Goal: Communication & Community: Answer question/provide support

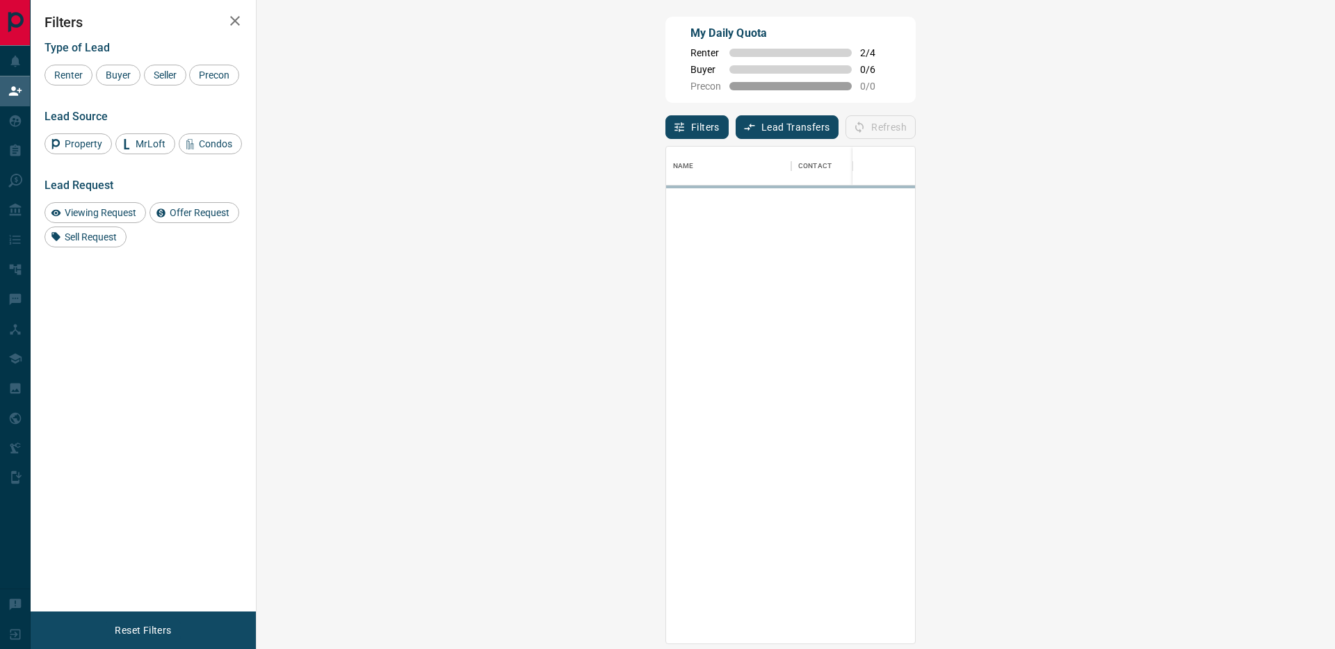
scroll to position [497, 1048]
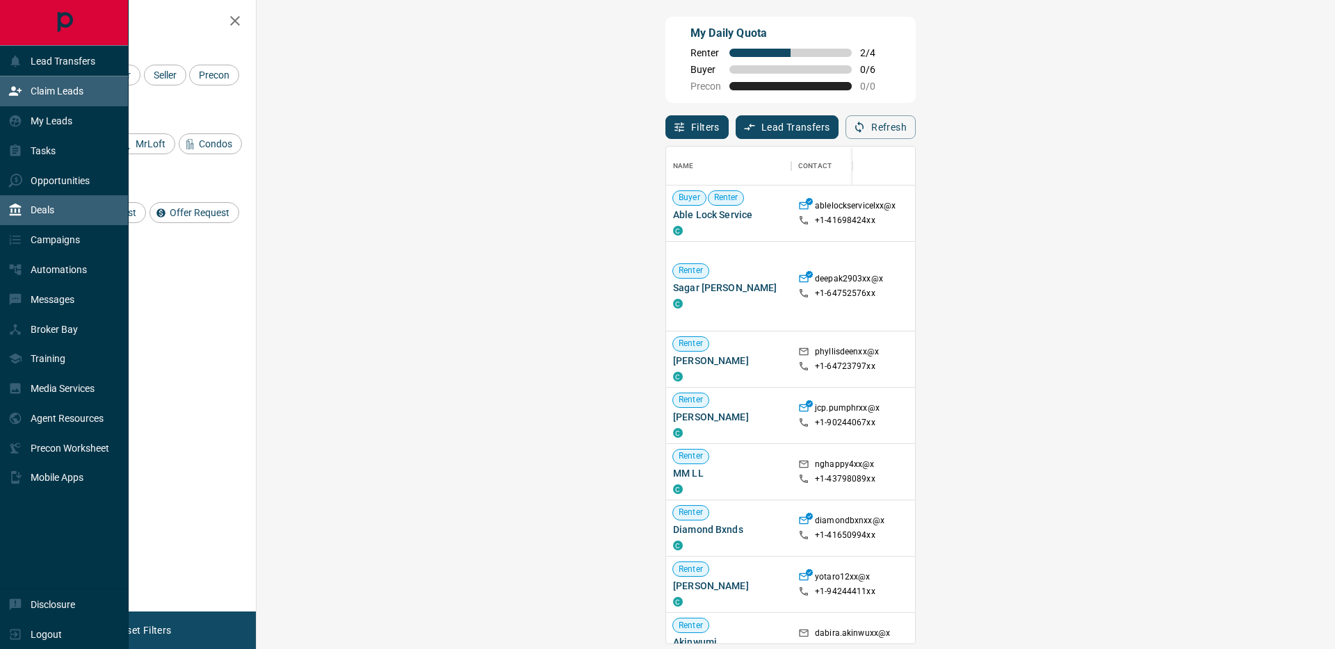
click at [49, 206] on p "Deals" at bounding box center [43, 209] width 24 height 11
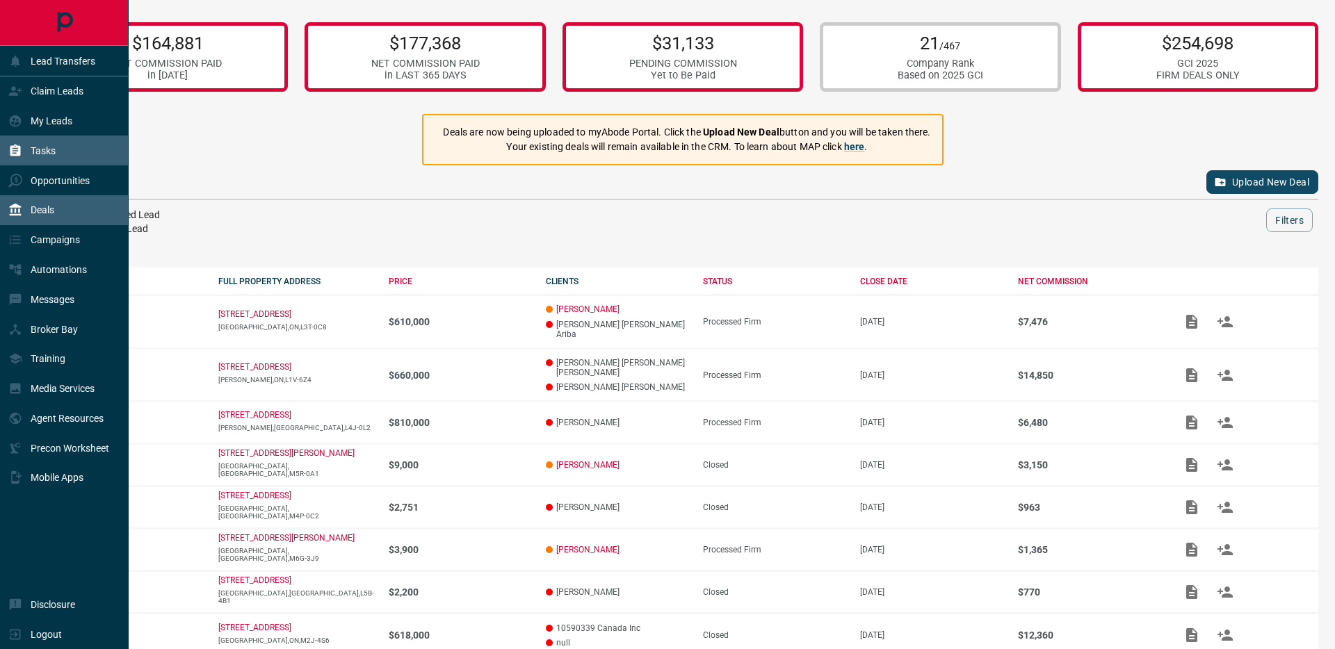
click at [40, 137] on div "Tasks" at bounding box center [64, 151] width 129 height 30
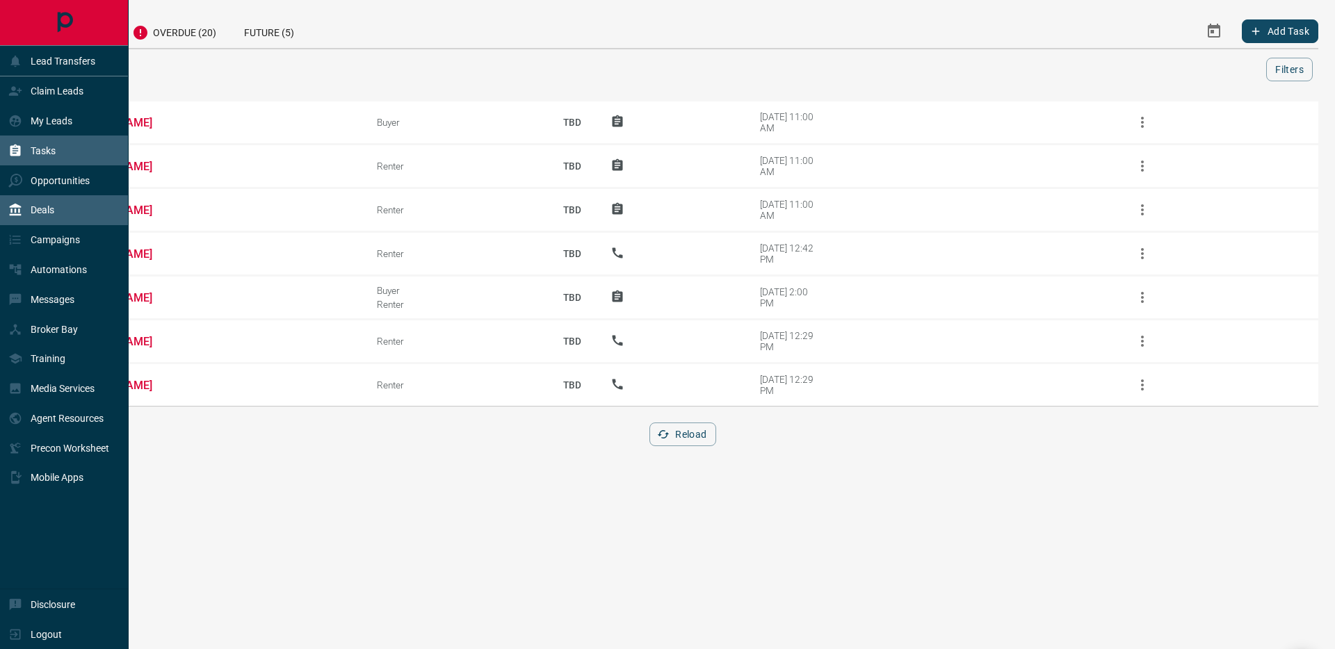
click at [42, 202] on div "Deals" at bounding box center [31, 210] width 46 height 23
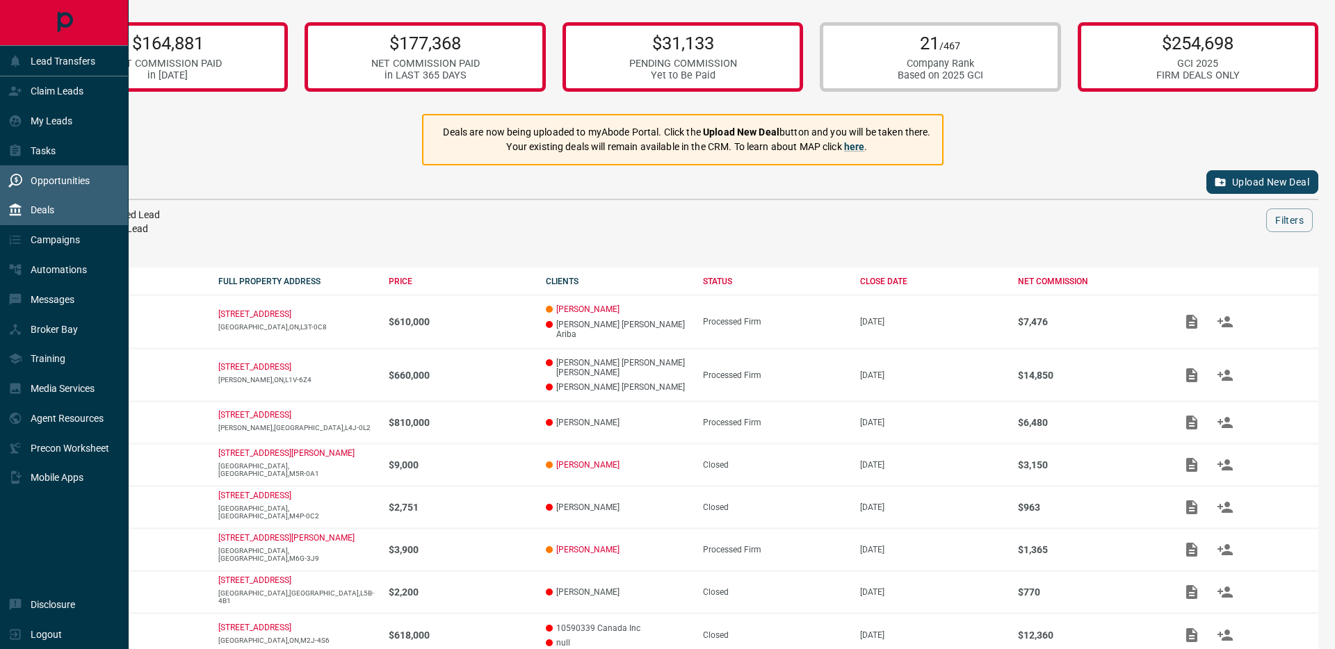
click at [44, 179] on p "Opportunities" at bounding box center [60, 180] width 59 height 11
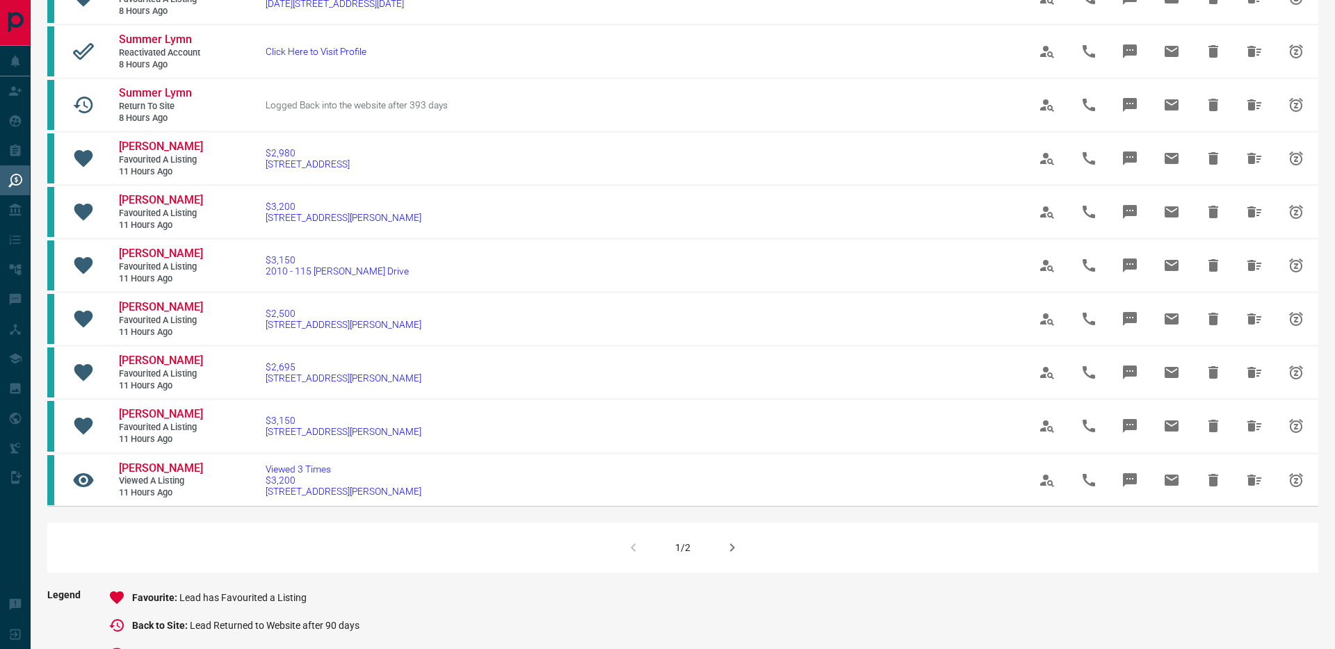
scroll to position [690, 0]
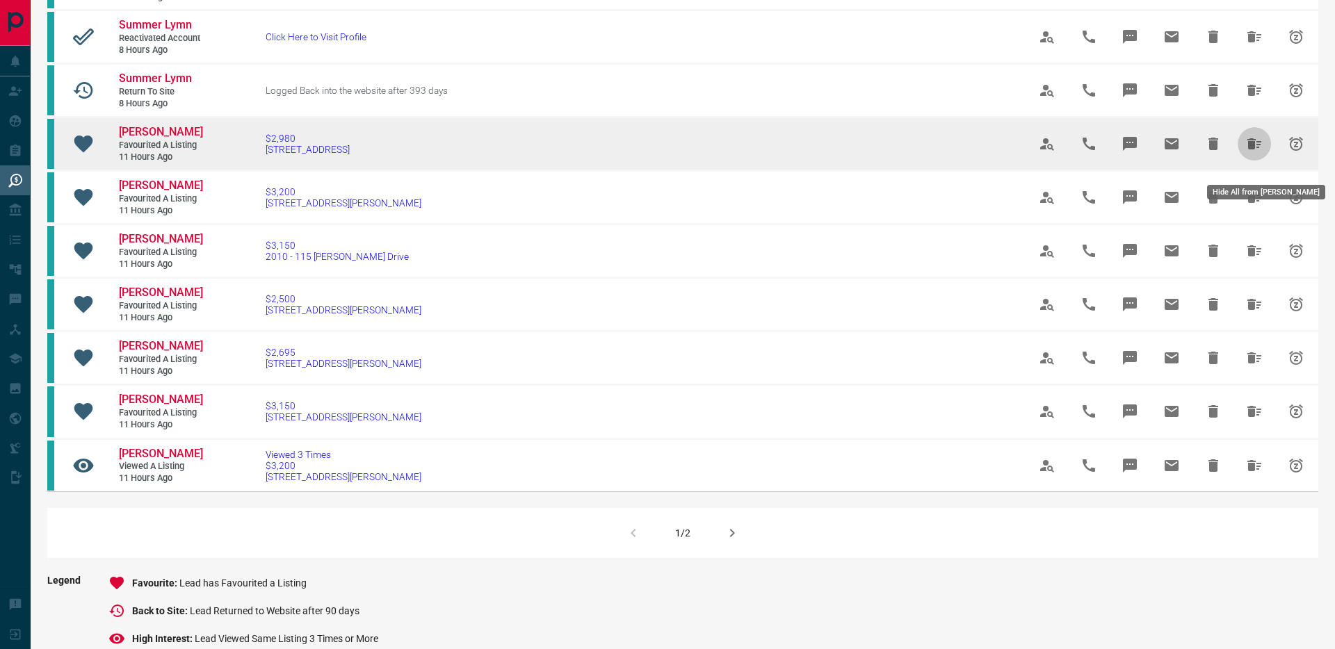
click at [1256, 152] on icon "Hide All from Kelvin Tran" at bounding box center [1254, 144] width 17 height 17
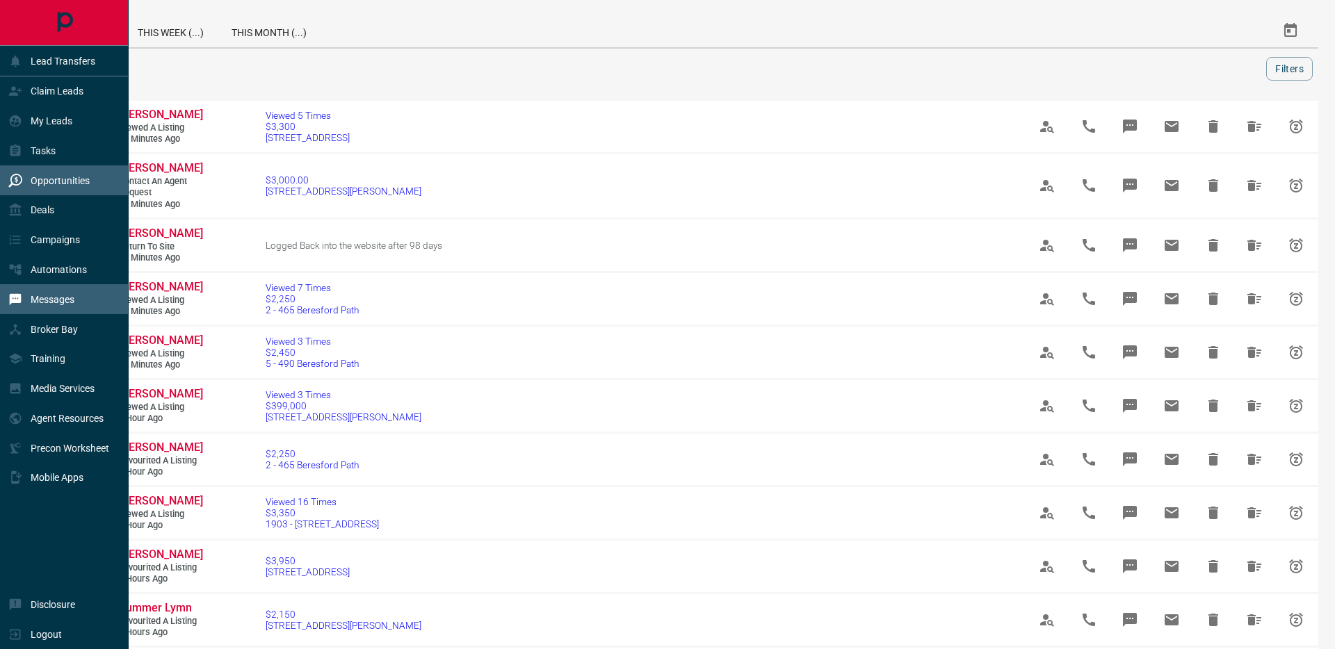
click at [28, 303] on div "Messages" at bounding box center [41, 299] width 66 height 23
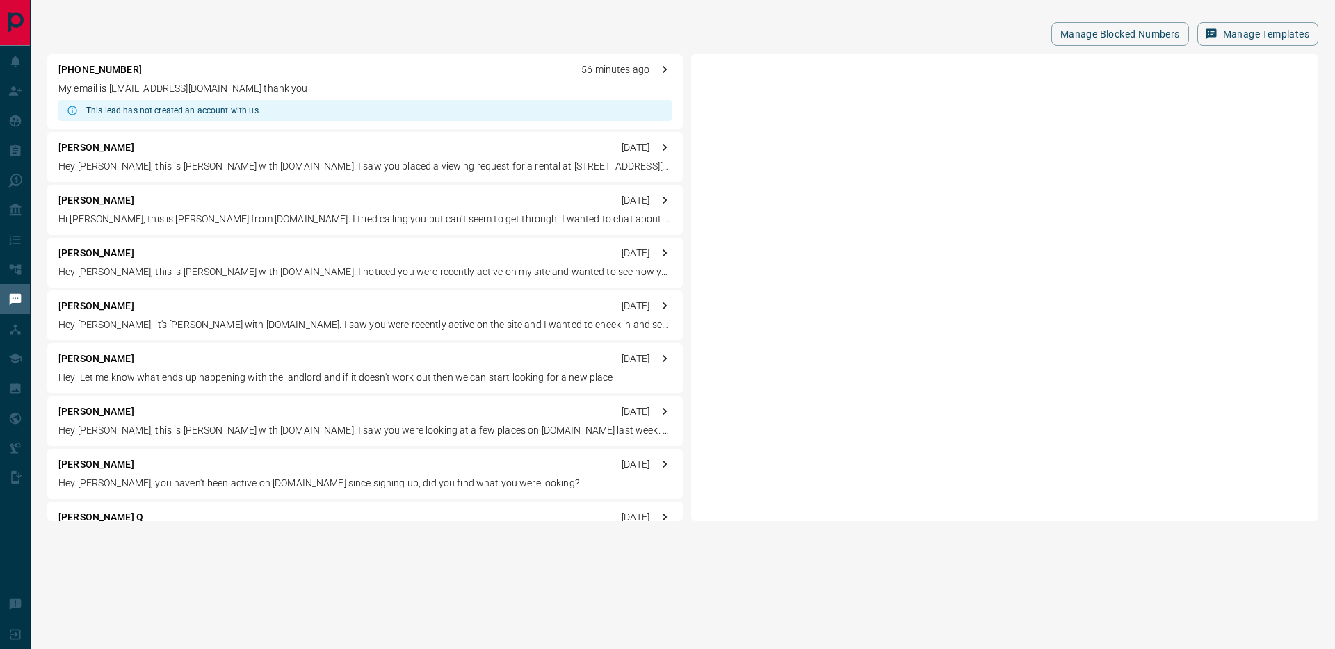
click at [203, 74] on div "[PHONE_NUMBER] 56 minutes ago" at bounding box center [364, 70] width 613 height 15
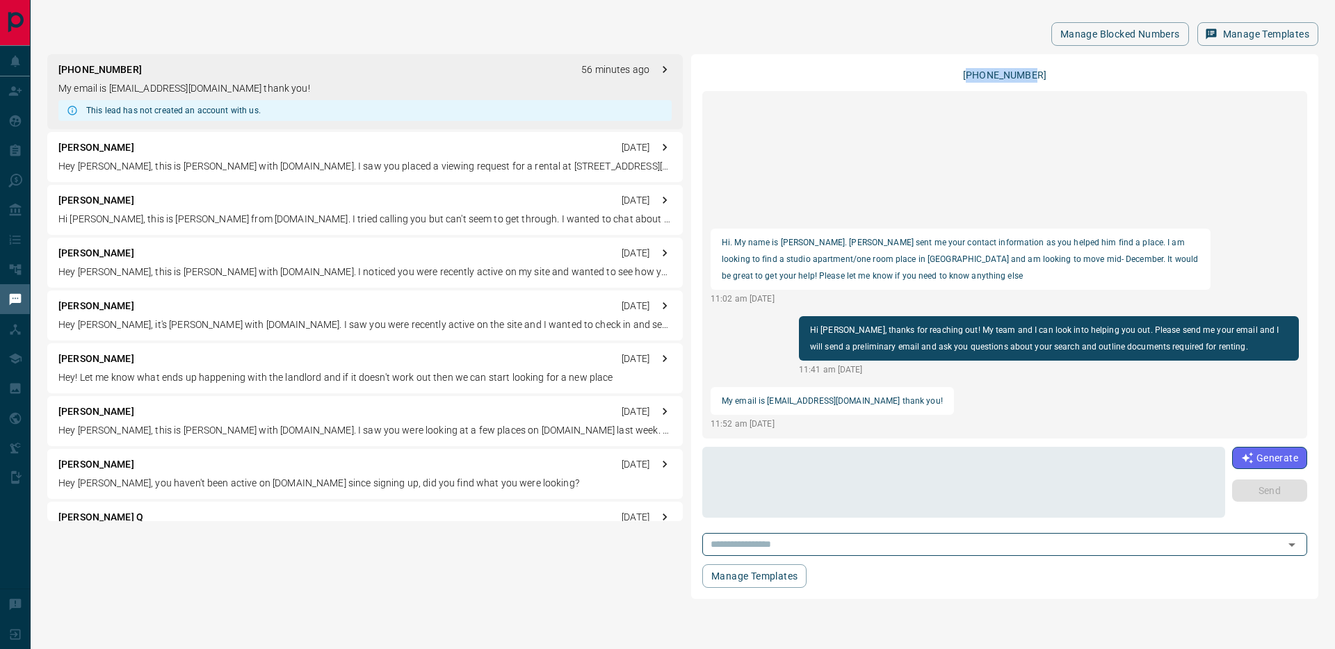
drag, startPoint x: 1048, startPoint y: 76, endPoint x: 975, endPoint y: 75, distance: 73.0
click at [975, 75] on div "[PHONE_NUMBER]" at bounding box center [1004, 73] width 605 height 17
copy p "16478774501"
click at [786, 242] on p "Hi. My name is [PERSON_NAME]. [PERSON_NAME] sent me your contact information as…" at bounding box center [961, 259] width 478 height 50
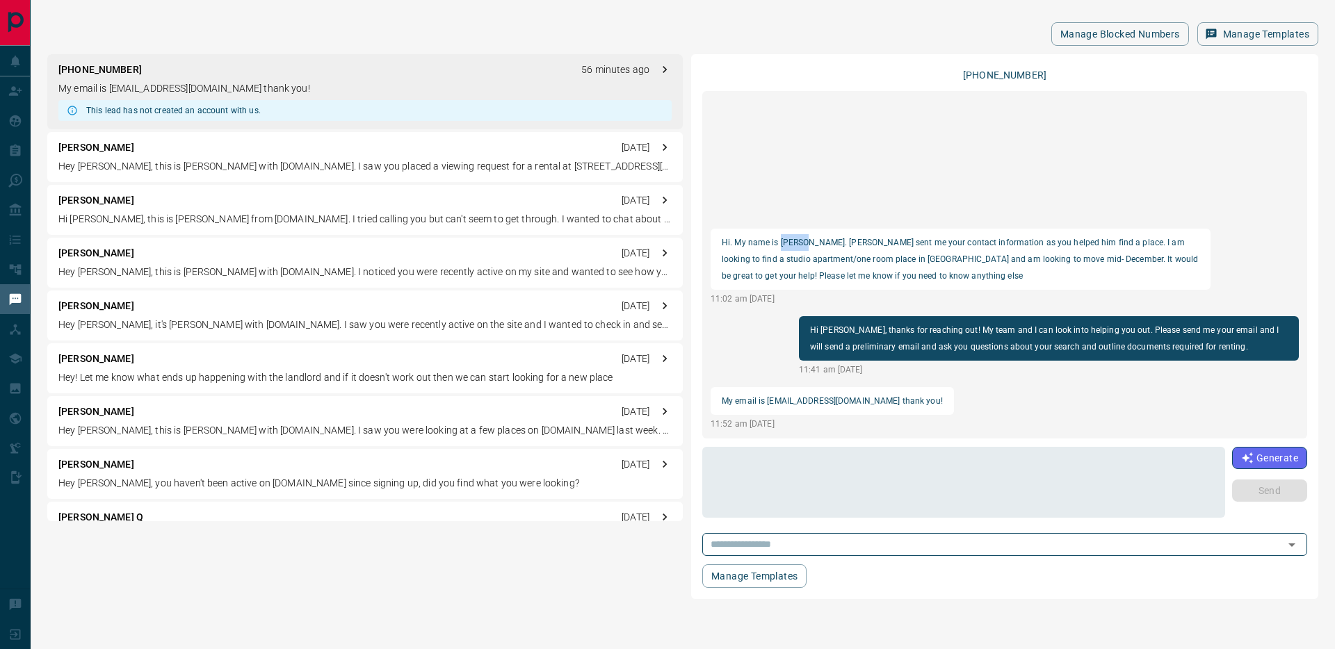
copy p "Khushi"
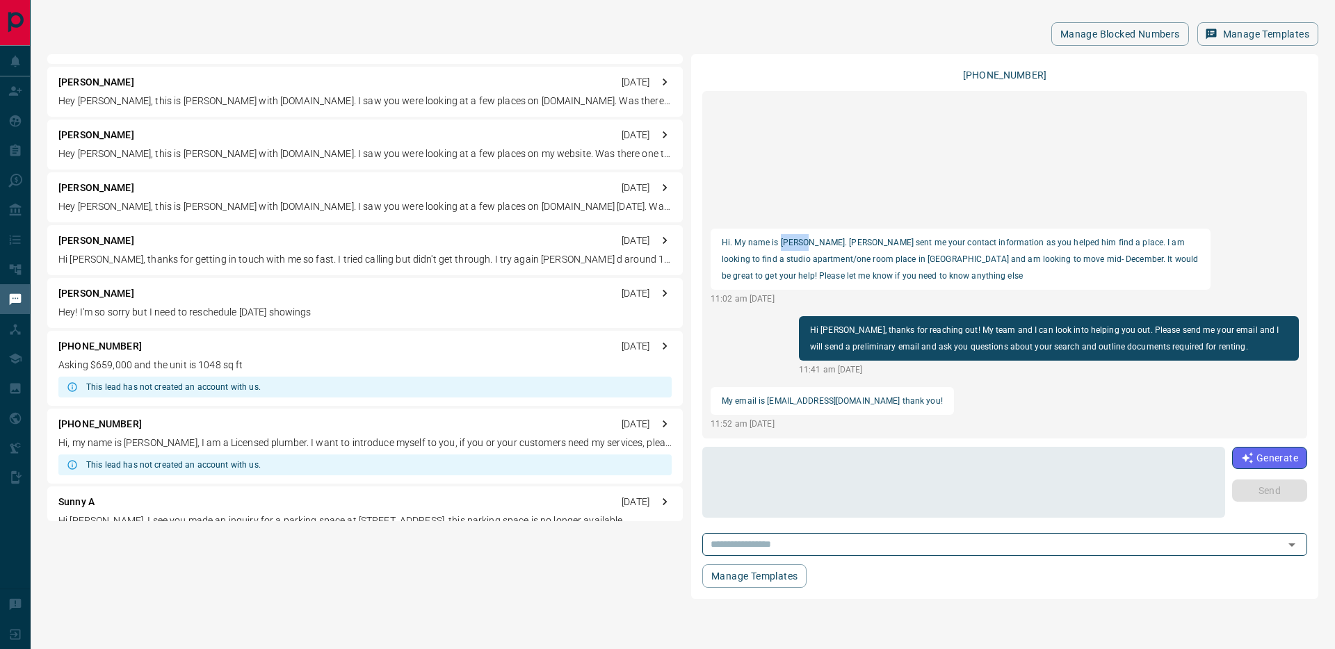
scroll to position [1366, 0]
click at [218, 266] on p "Hi [PERSON_NAME], thanks for getting in touch with me so fast. I tried calling …" at bounding box center [364, 261] width 613 height 15
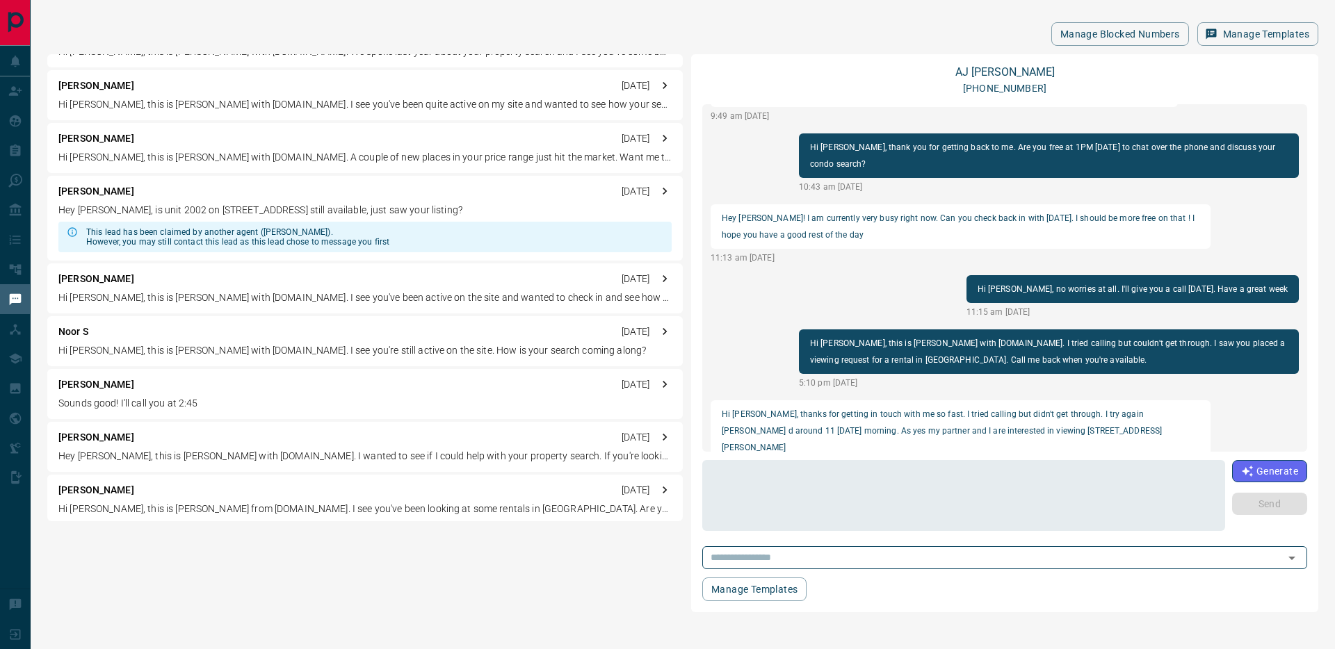
scroll to position [906, 0]
click at [232, 203] on div "[PERSON_NAME] [DATE] Hey [PERSON_NAME], is unit 2002 on [STREET_ADDRESS] still …" at bounding box center [364, 219] width 635 height 85
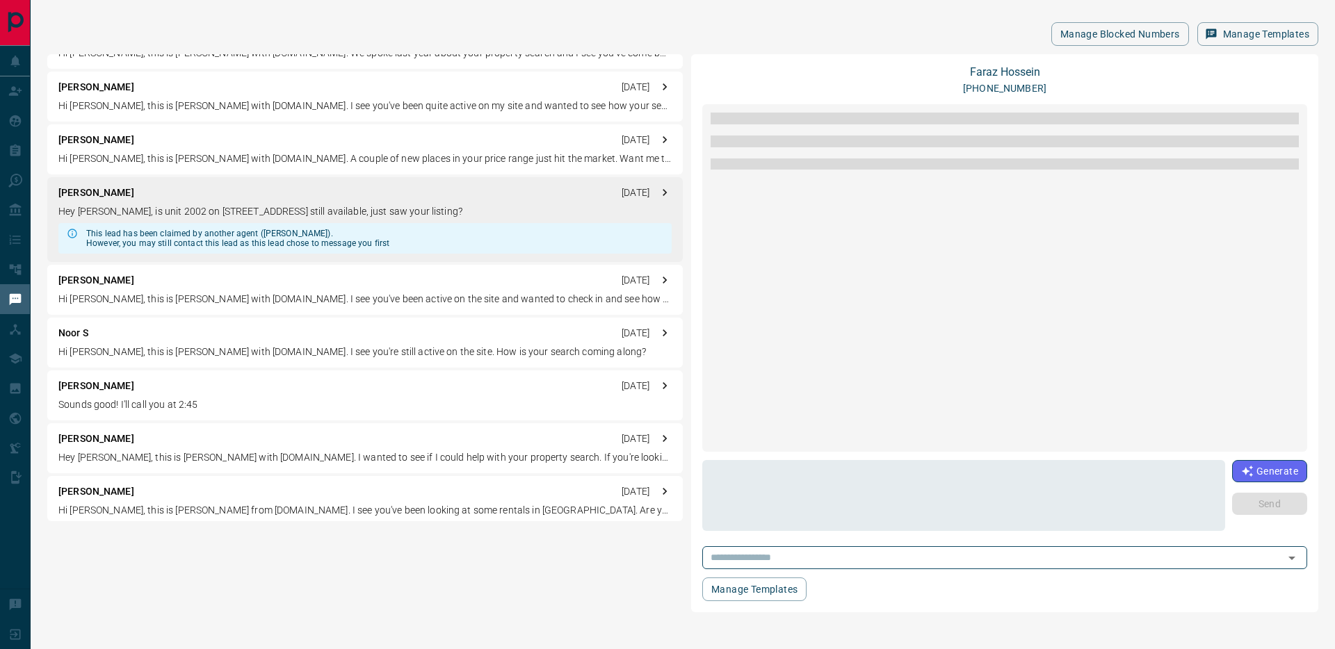
scroll to position [267, 0]
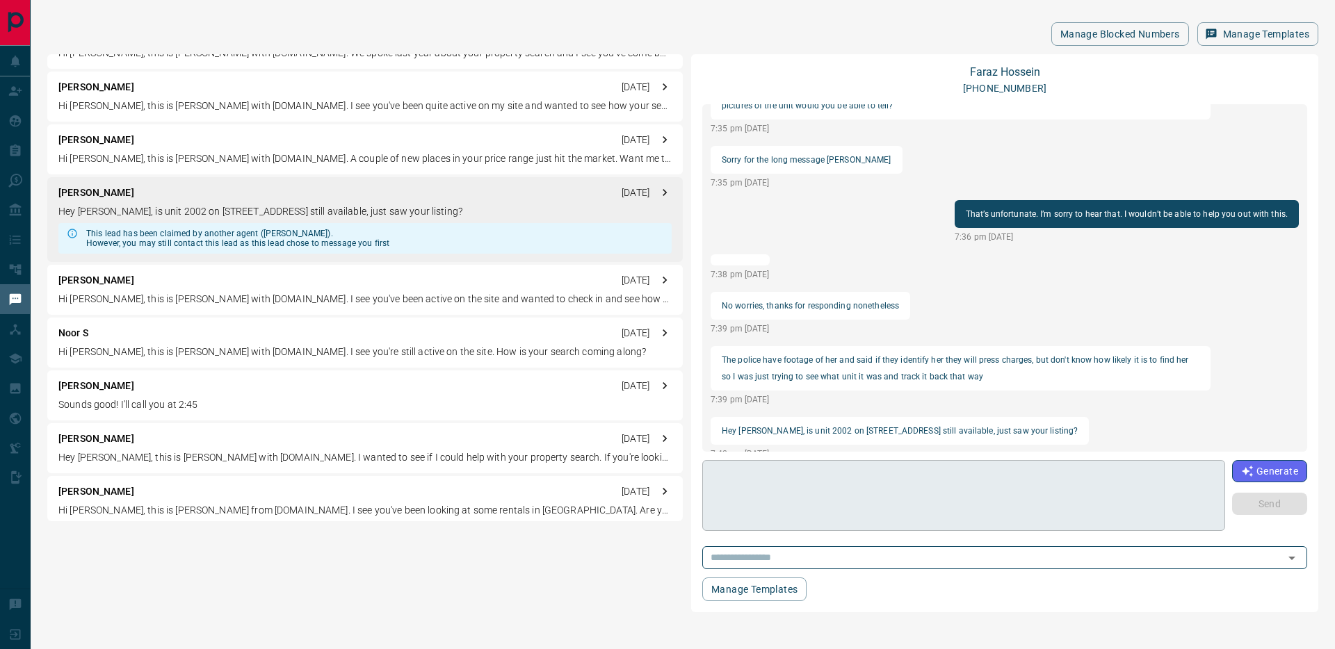
click at [800, 505] on textarea at bounding box center [963, 495] width 503 height 59
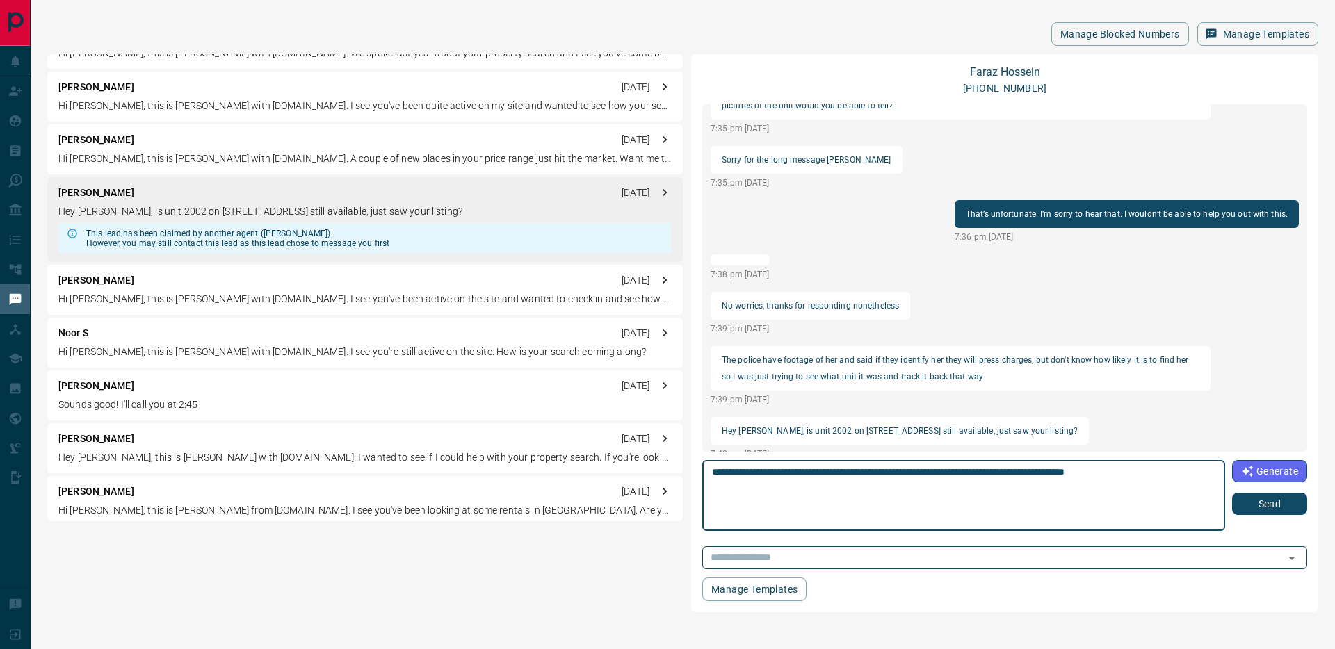
type textarea "**********"
click at [1265, 507] on button "Send" at bounding box center [1269, 504] width 75 height 22
click at [1265, 507] on div "Generate Send" at bounding box center [1269, 487] width 75 height 55
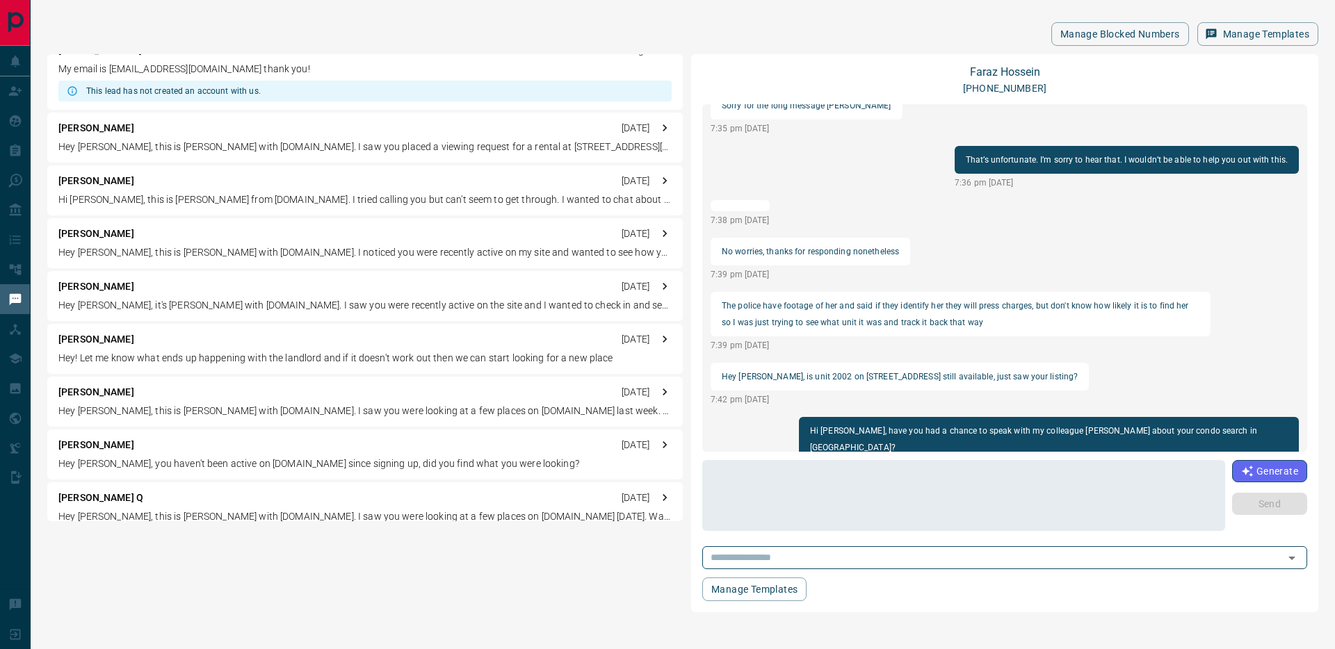
scroll to position [0, 0]
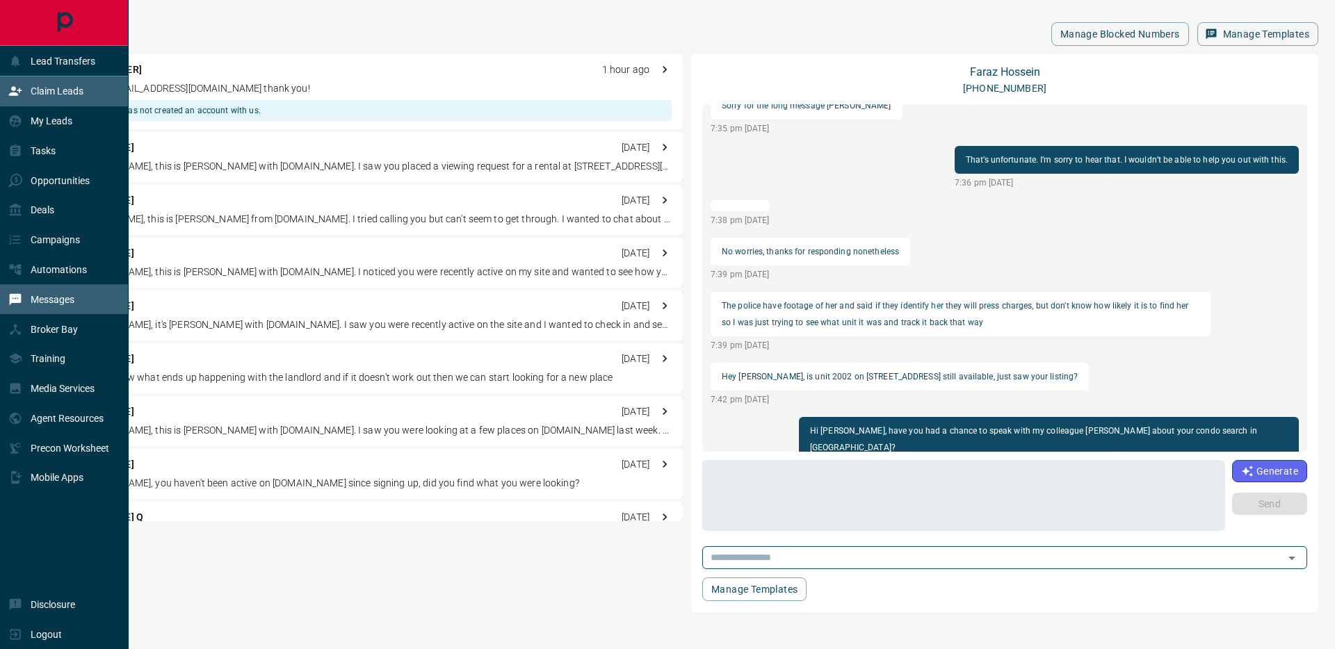
click at [42, 87] on p "Claim Leads" at bounding box center [57, 91] width 53 height 11
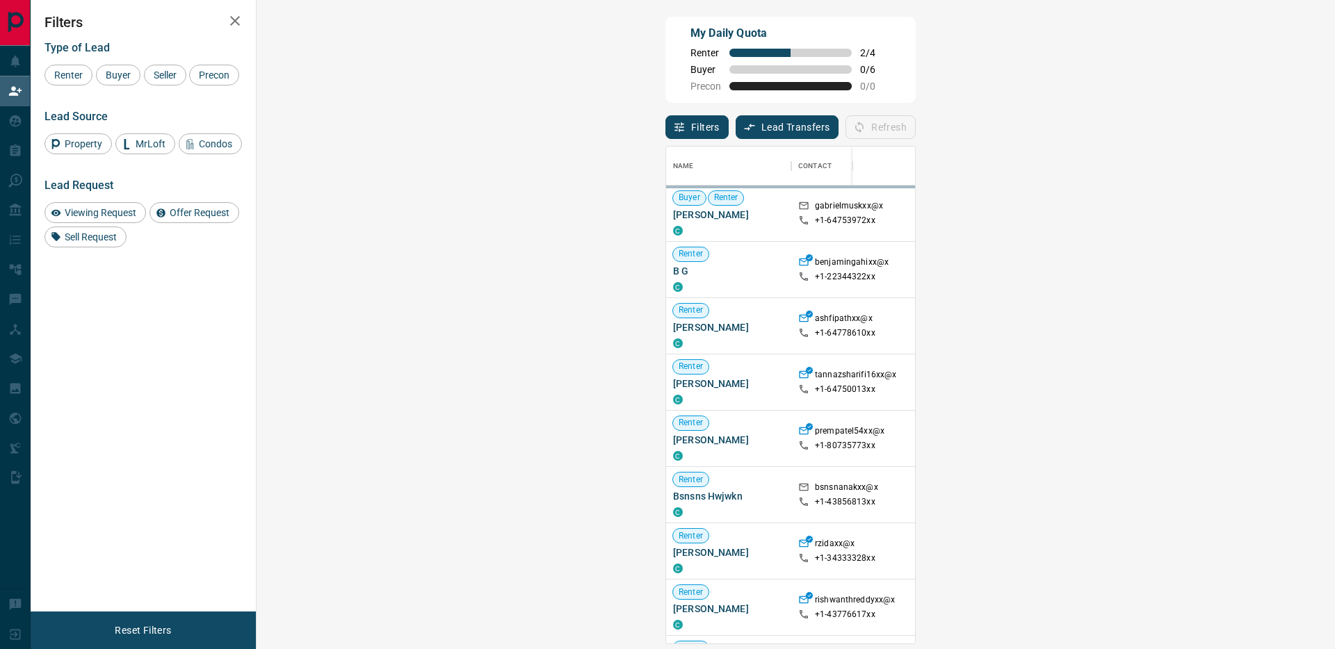
scroll to position [497, 1048]
